Goal: Task Accomplishment & Management: Complete application form

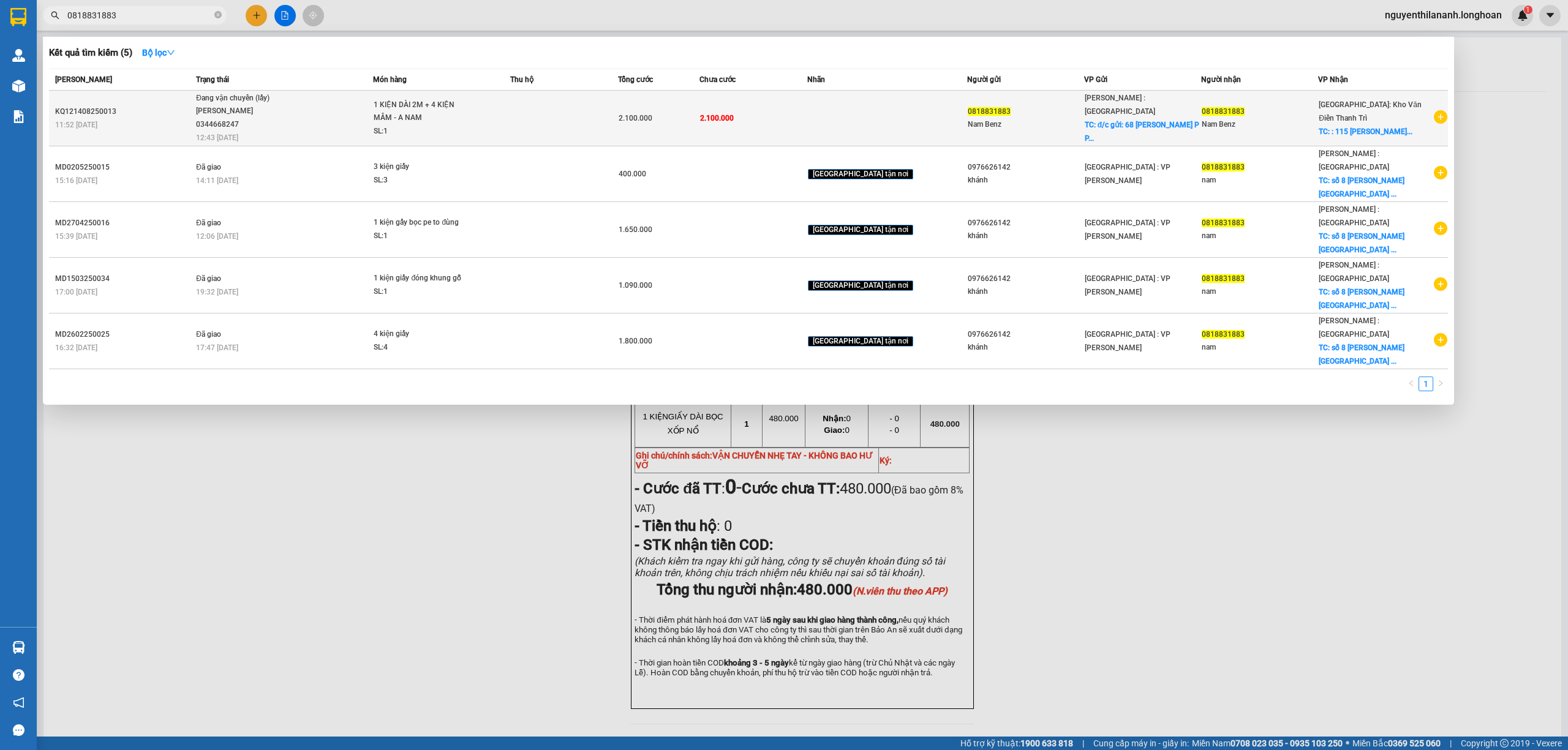
type input "0818831883"
click at [145, 105] on div "KQ121408250013" at bounding box center [123, 111] width 137 height 13
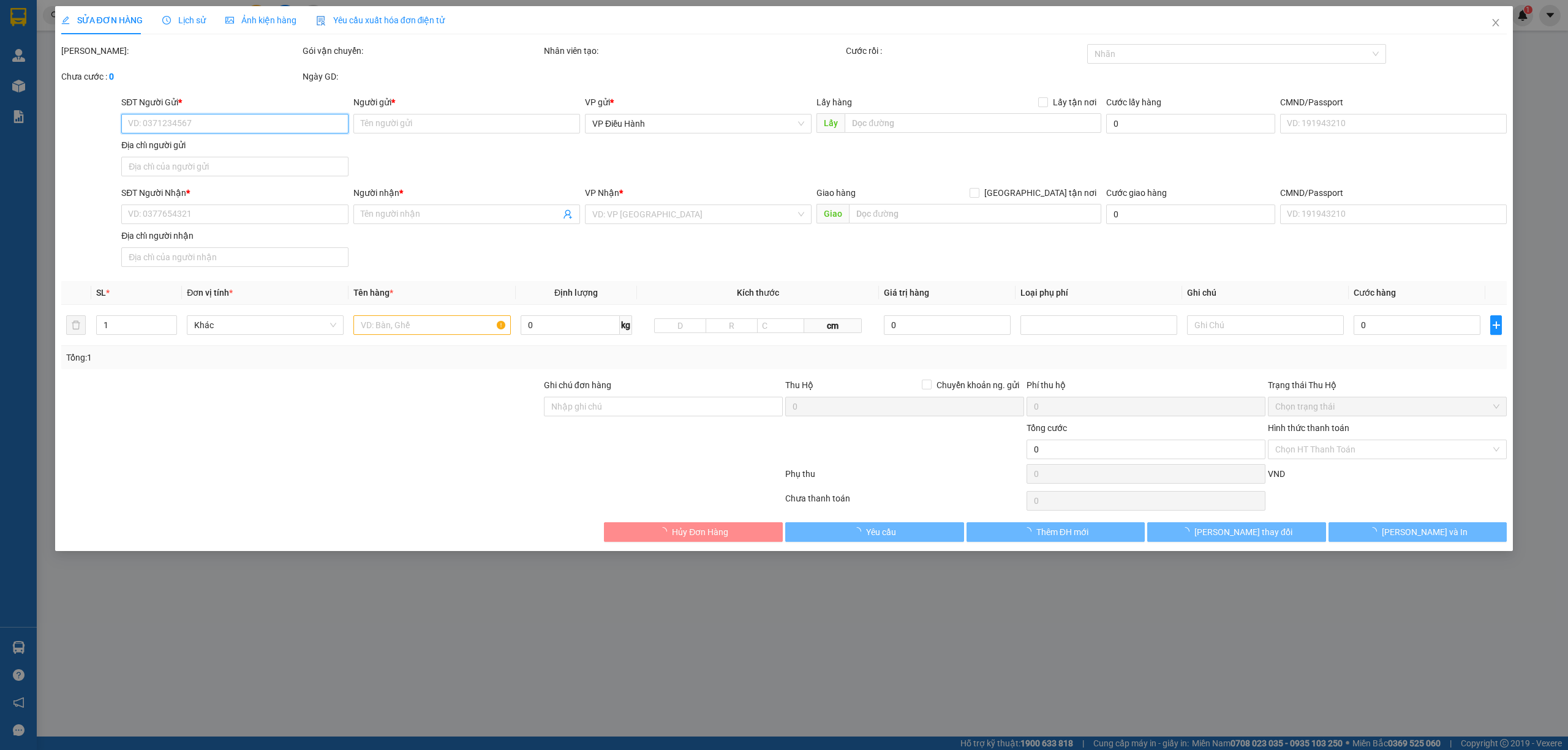
type input "0818831883"
type input "Nam Benz"
checkbox input "true"
type input "đ/c gửi: 68 Lê Thị Chợ P Phú Thuận Q7"
type input "0818831883"
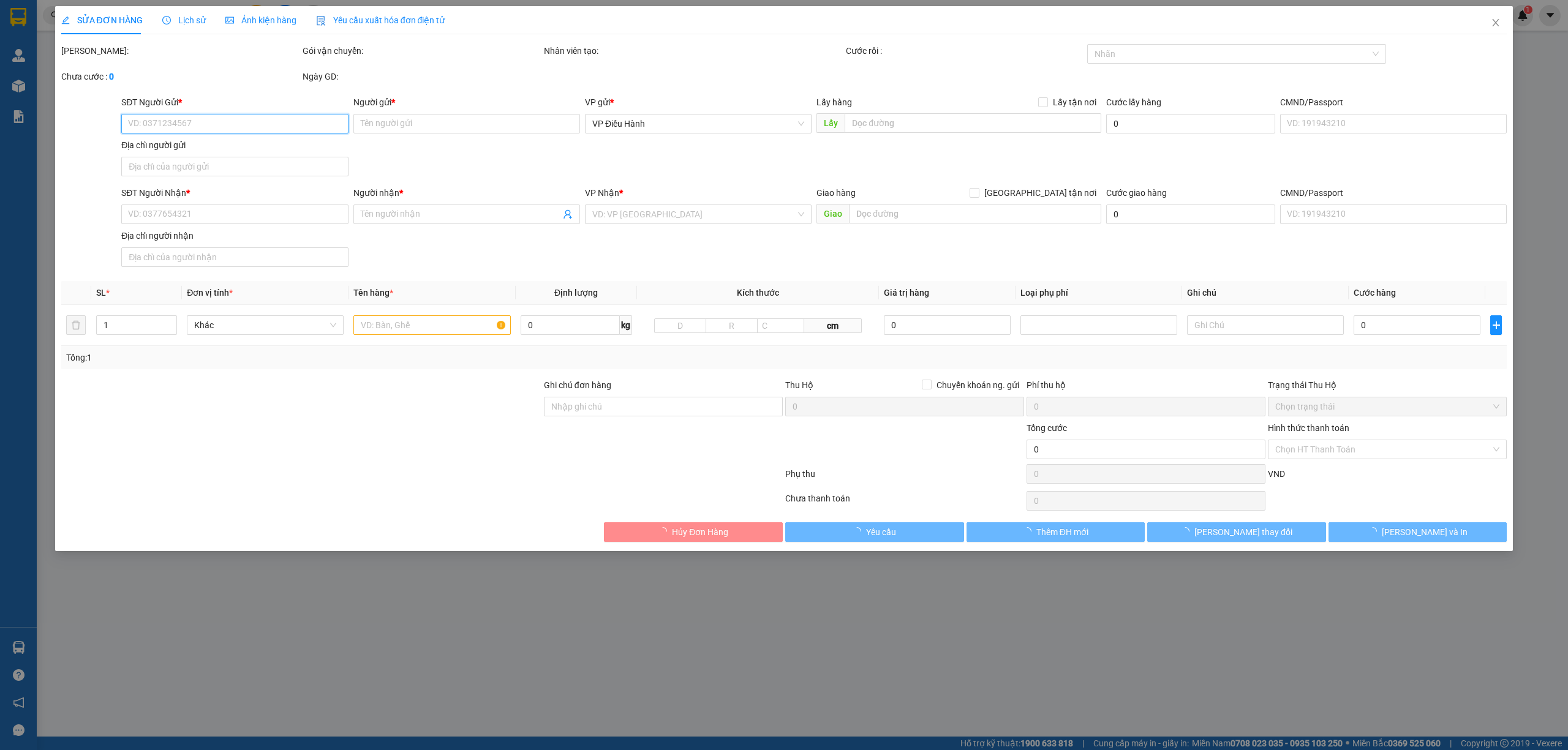
type input "Nam Benz"
checkbox input "true"
type input ": 115 Lê Văn Lương Nhân Chính Thânh Xuân HN"
type input "2.100.000"
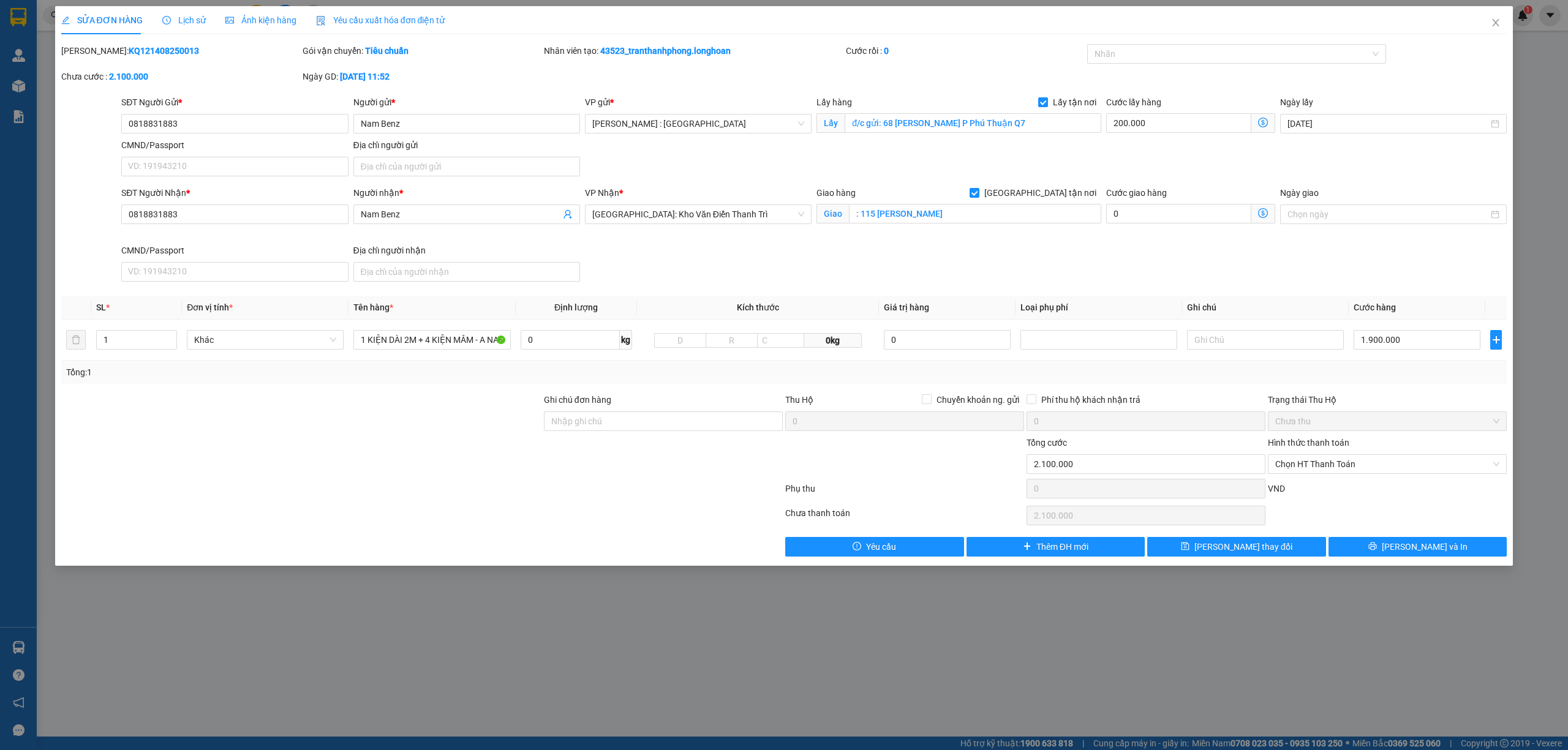
click at [180, 18] on span "Lịch sử" at bounding box center [184, 20] width 43 height 9
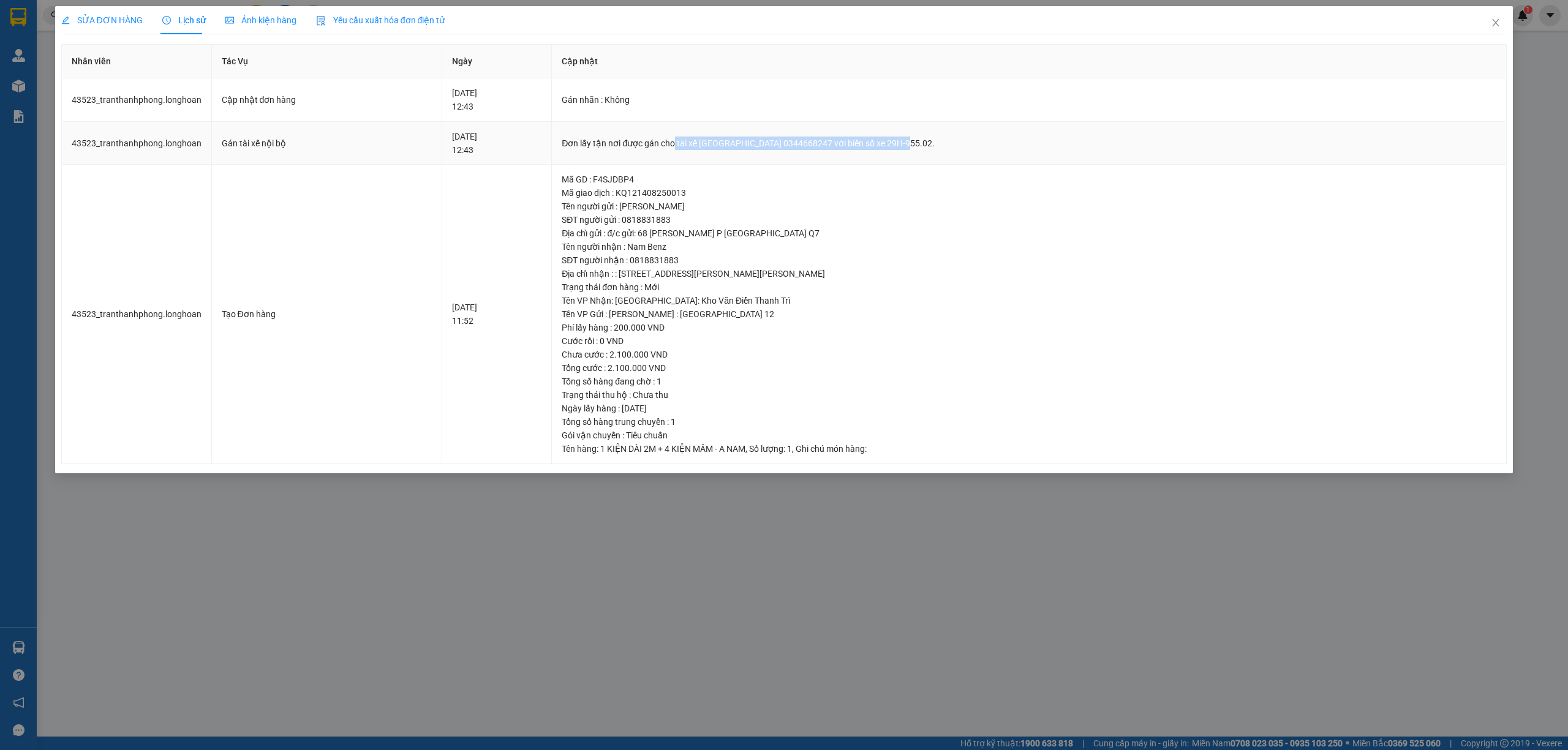
drag, startPoint x: 728, startPoint y: 142, endPoint x: 1024, endPoint y: 142, distance: 296.0
click at [1024, 142] on div "Đơn lấy tận nơi được gán cho tài xế Lê Đình Nam 0344668247 với biển số xe 29H-9…" at bounding box center [1029, 143] width 935 height 13
copy div "tài xế Lê Đình Nam 0344668247 với biển số xe 29H-955.02."
click at [1496, 23] on icon "close" at bounding box center [1496, 22] width 7 height 7
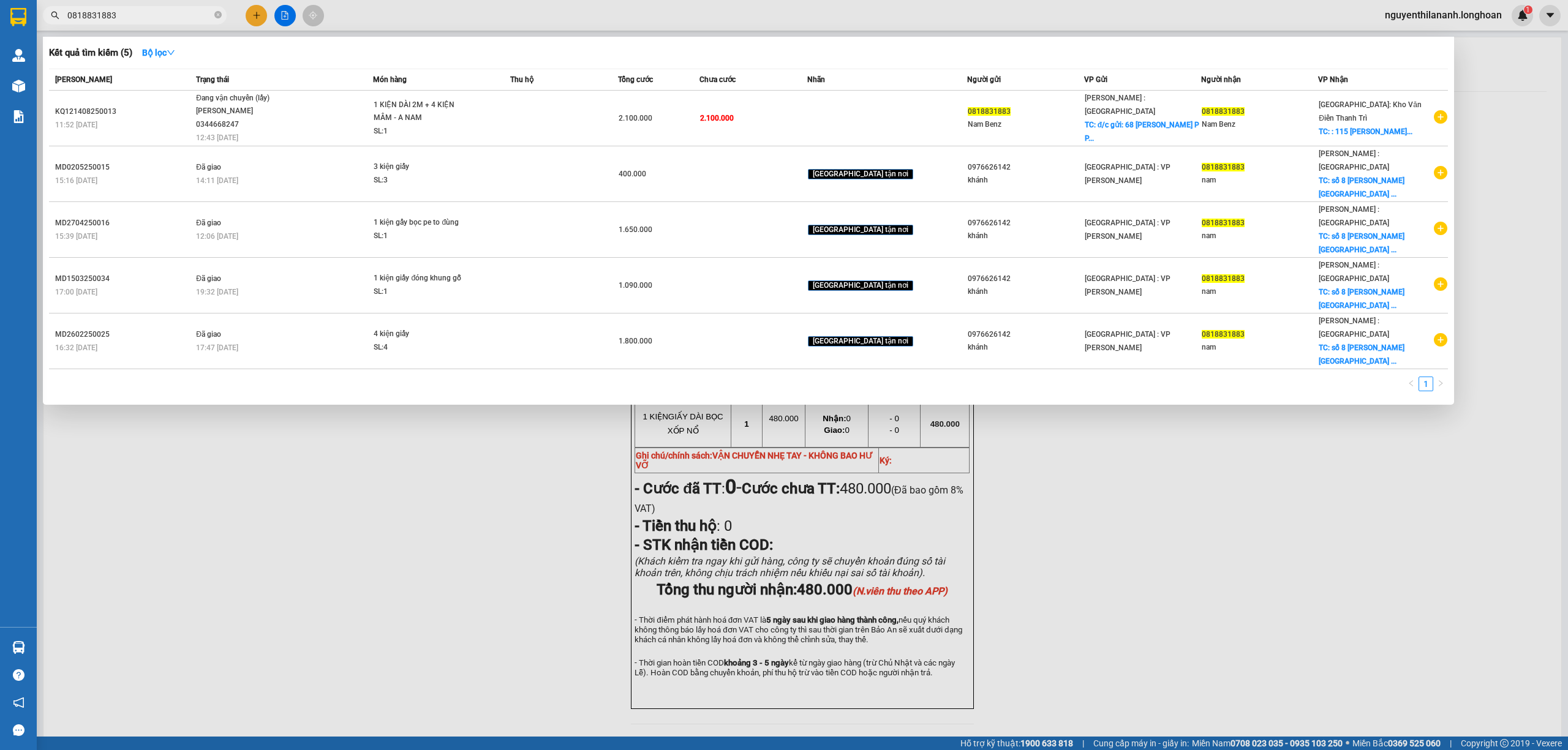
click at [181, 9] on input "0818831883" at bounding box center [140, 15] width 144 height 13
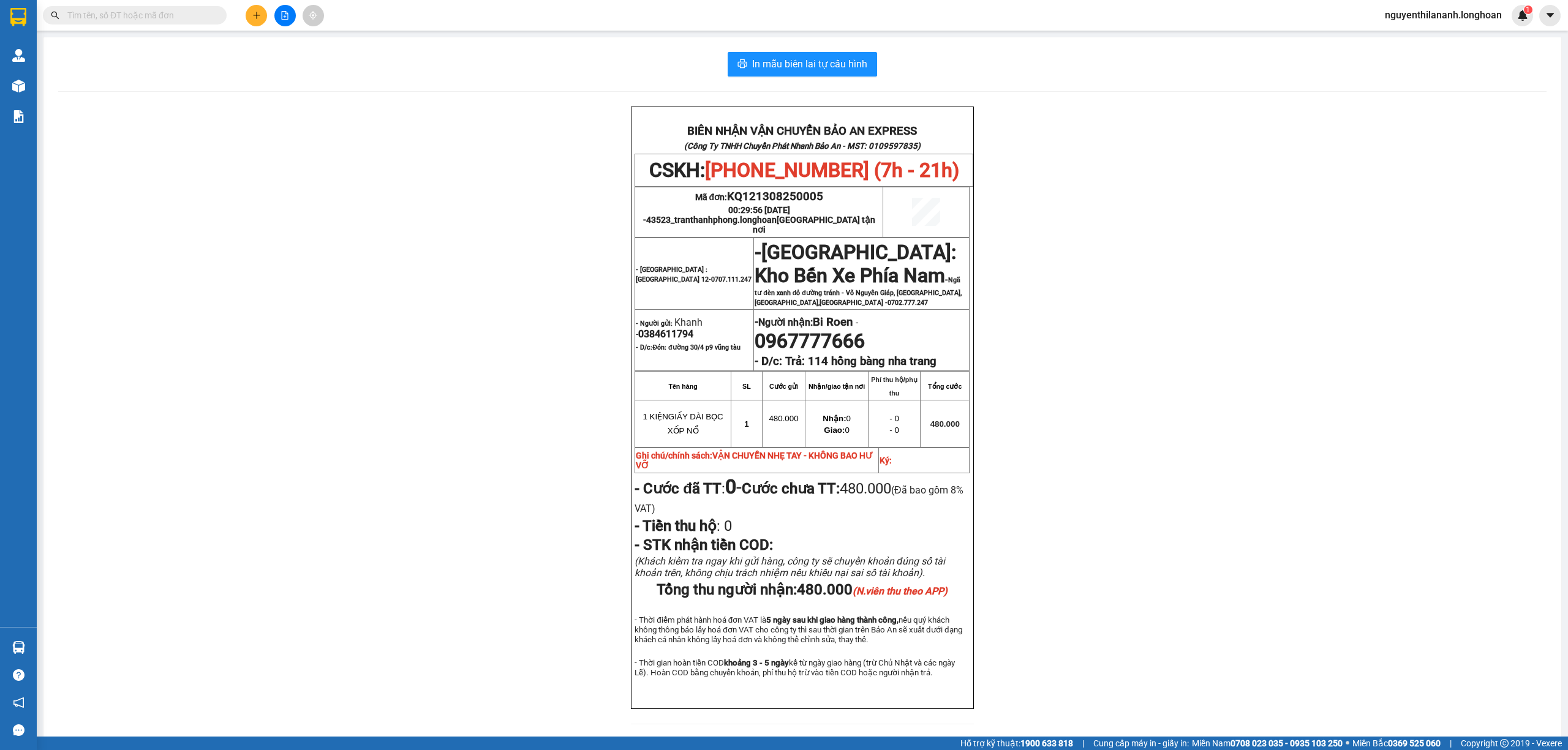
paste input "094 5616833"
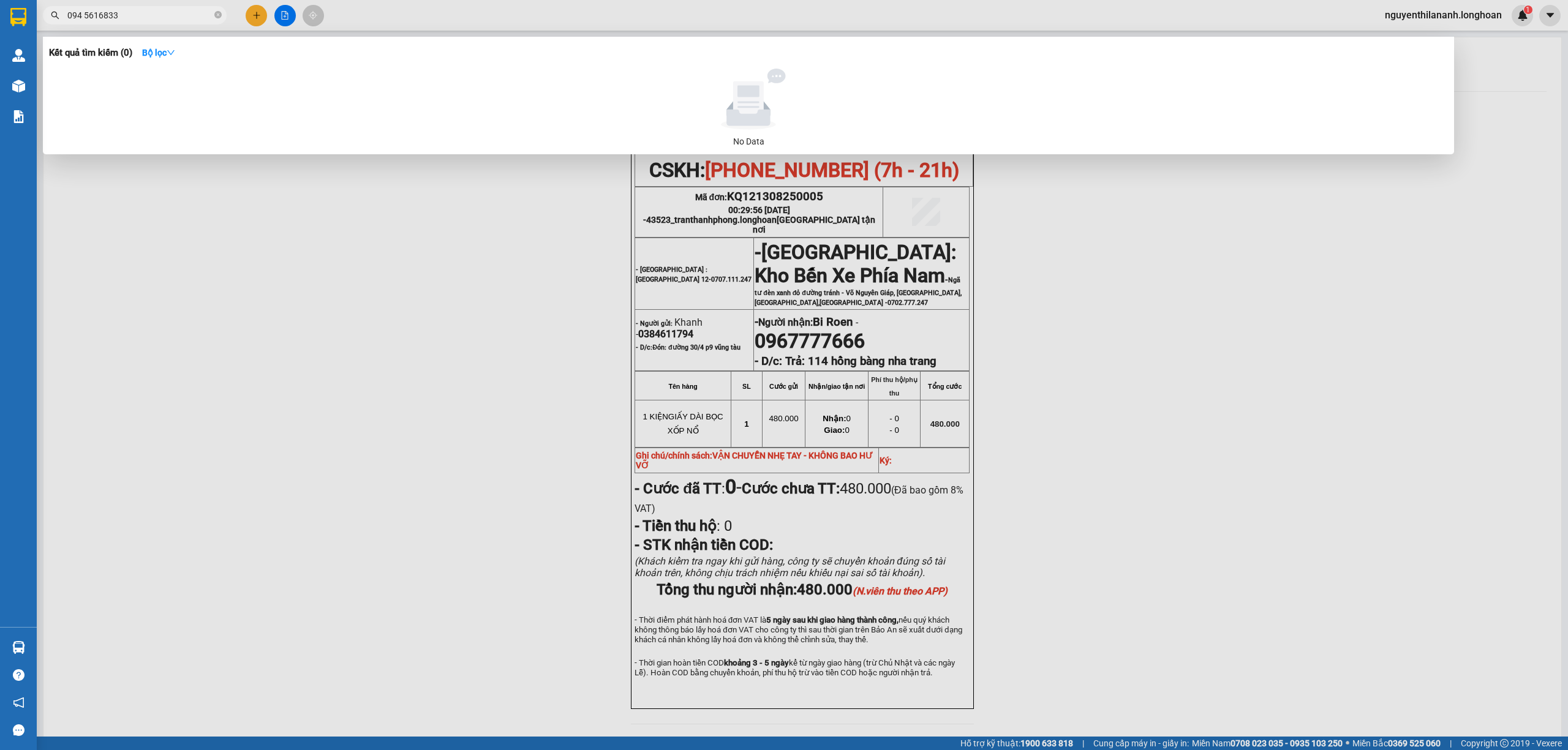
click at [96, 16] on input "094 5616833" at bounding box center [140, 15] width 144 height 13
click at [86, 18] on input "094 5616833" at bounding box center [140, 15] width 144 height 13
click at [128, 13] on input "0945616833" at bounding box center [140, 15] width 144 height 13
drag, startPoint x: 128, startPoint y: 13, endPoint x: 60, endPoint y: 6, distance: 68.4
click at [60, 6] on span "0945616833" at bounding box center [135, 15] width 184 height 18
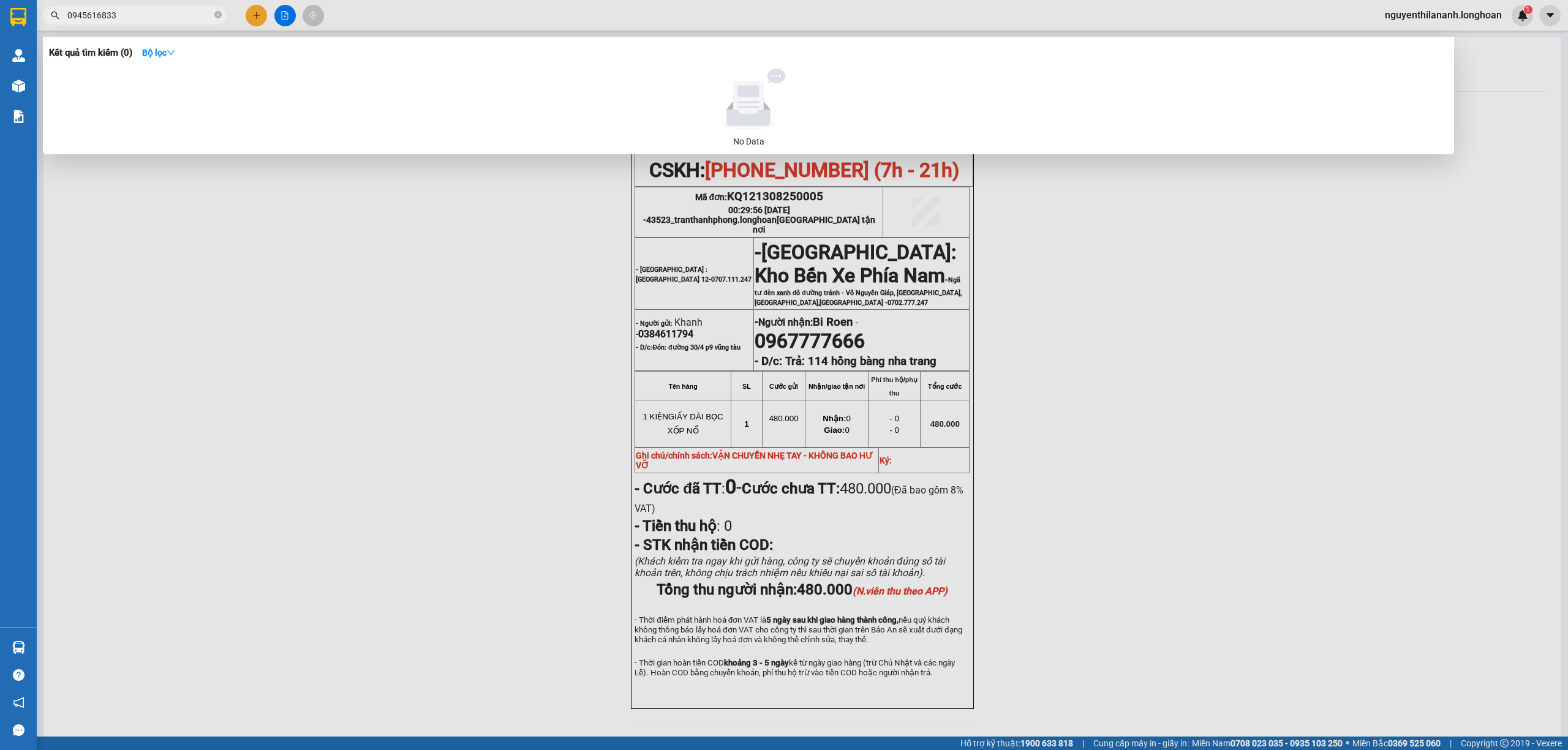
type input "0945616833"
